Goal: Find specific page/section: Find specific page/section

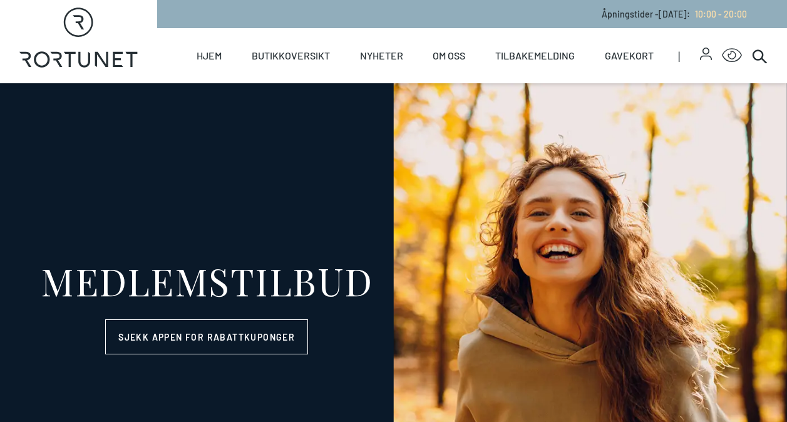
select select "NO"
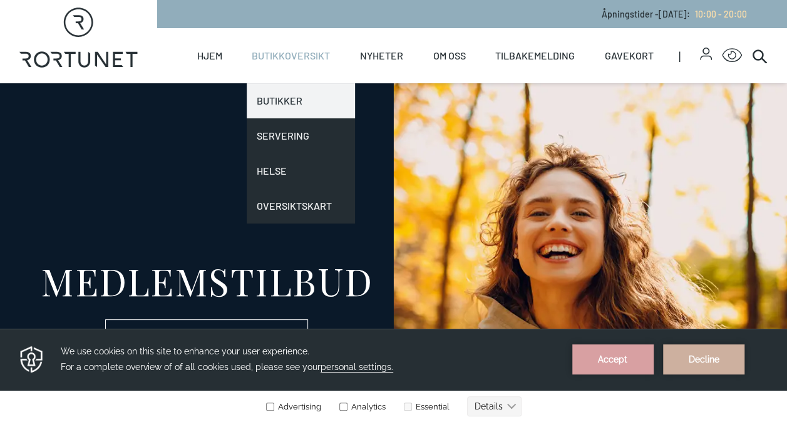
click at [294, 96] on link "Butikker" at bounding box center [301, 100] width 108 height 35
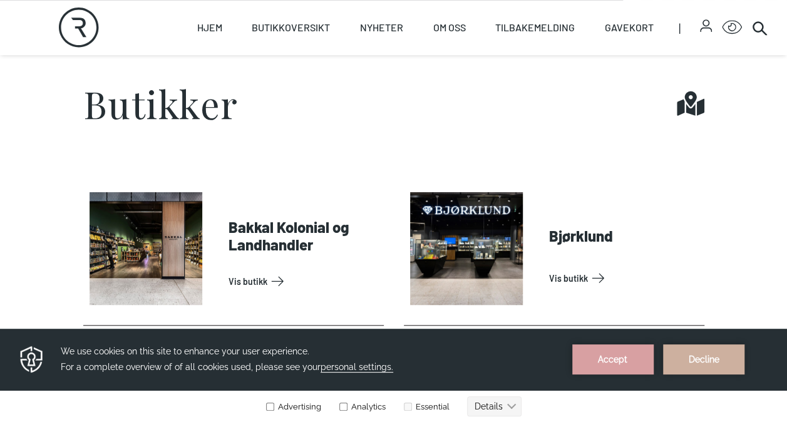
scroll to position [416, 0]
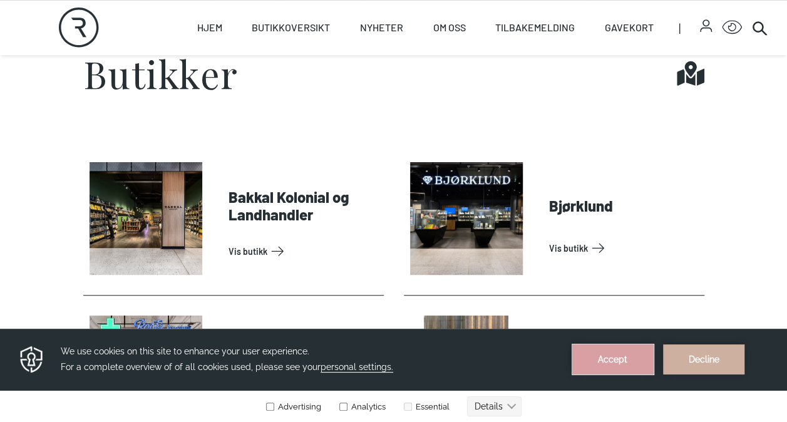
click at [627, 364] on button "Accept" at bounding box center [612, 359] width 81 height 30
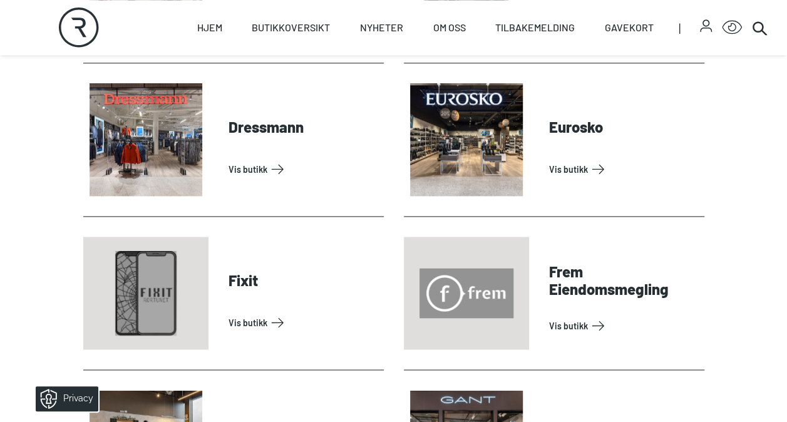
scroll to position [797, 0]
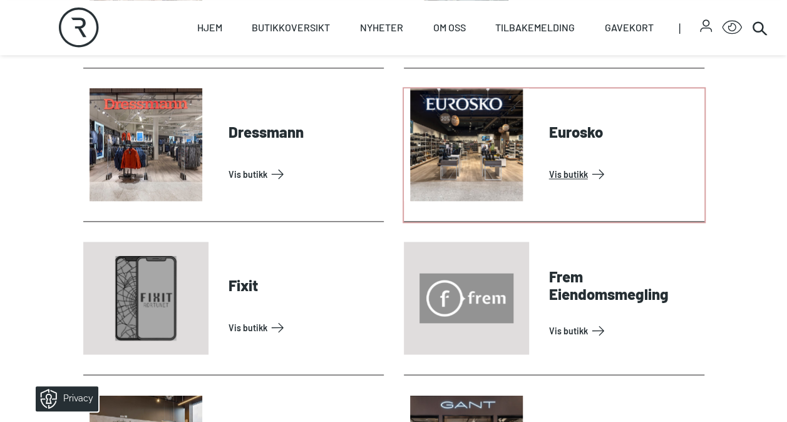
click at [575, 172] on link "Vis butikk" at bounding box center [624, 174] width 150 height 20
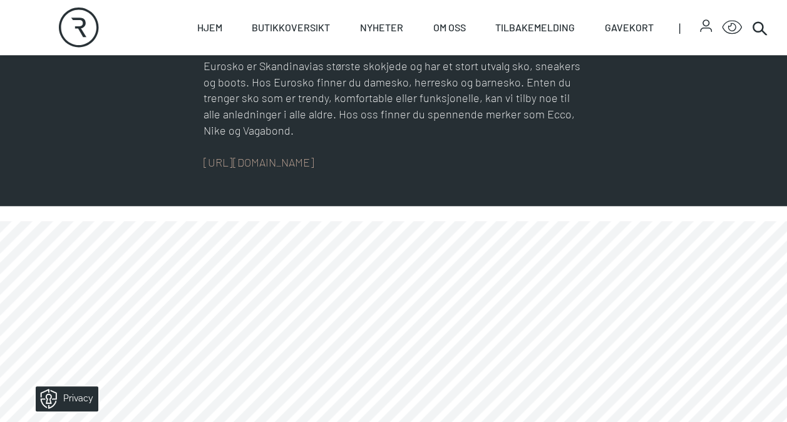
scroll to position [567, 0]
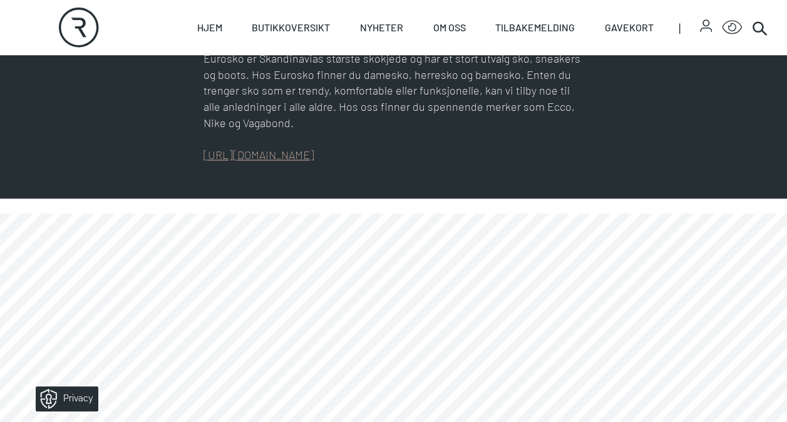
click at [278, 157] on link "[URL][DOMAIN_NAME]" at bounding box center [259, 155] width 111 height 14
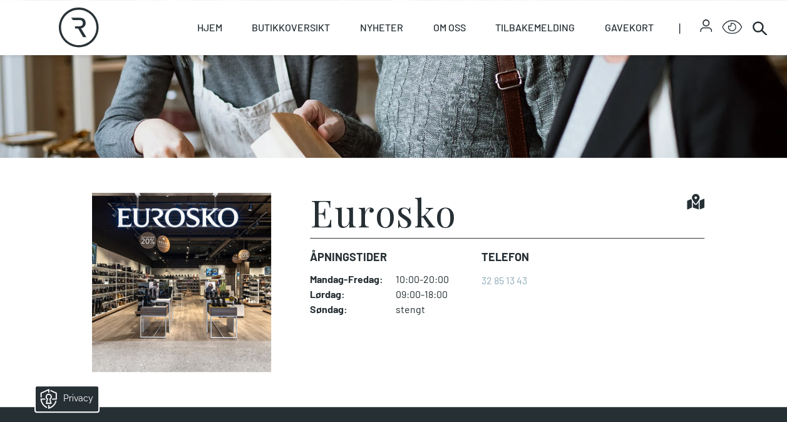
scroll to position [124, 0]
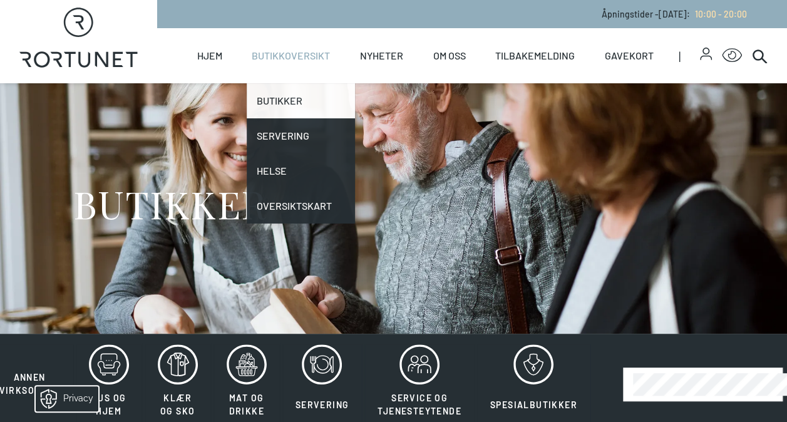
click at [287, 100] on link "Butikker" at bounding box center [301, 100] width 108 height 35
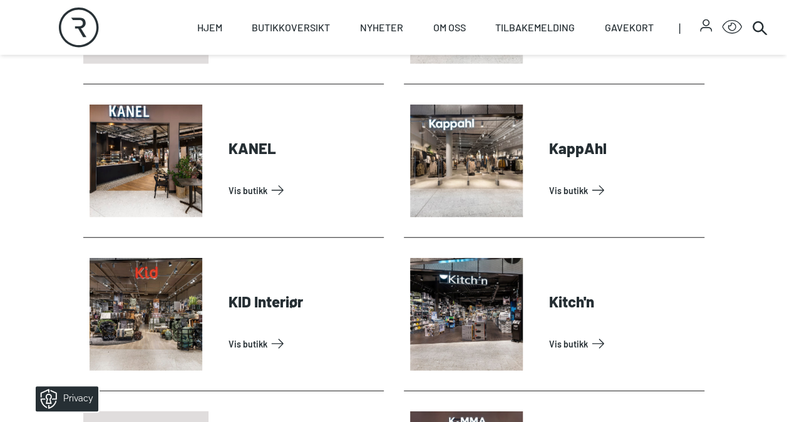
scroll to position [103, 0]
